Goal: Find specific page/section: Find specific page/section

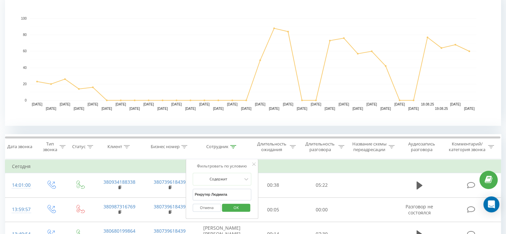
scroll to position [153, 0]
click at [244, 207] on span "OK" at bounding box center [236, 207] width 19 height 10
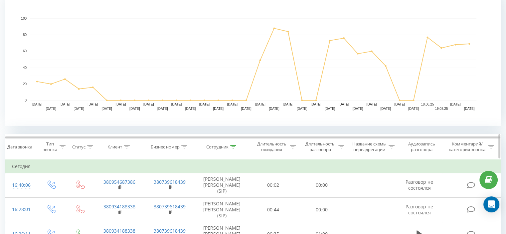
click at [233, 147] on icon at bounding box center [233, 146] width 6 height 3
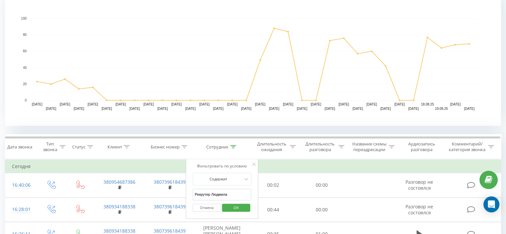
click at [222, 196] on input "Рекрутер Людмила" at bounding box center [222, 195] width 59 height 12
click at [241, 206] on span "OK" at bounding box center [236, 207] width 19 height 10
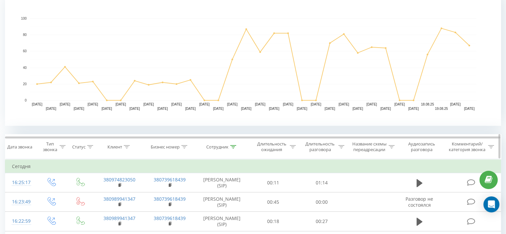
click at [234, 145] on icon at bounding box center [233, 146] width 6 height 3
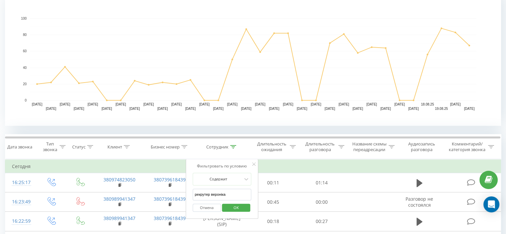
click at [234, 196] on input "рекрутер вероніка" at bounding box center [222, 195] width 59 height 12
type input "рекрутер [PERSON_NAME]"
click at [236, 206] on span "OK" at bounding box center [236, 207] width 19 height 10
